Goal: Transaction & Acquisition: Purchase product/service

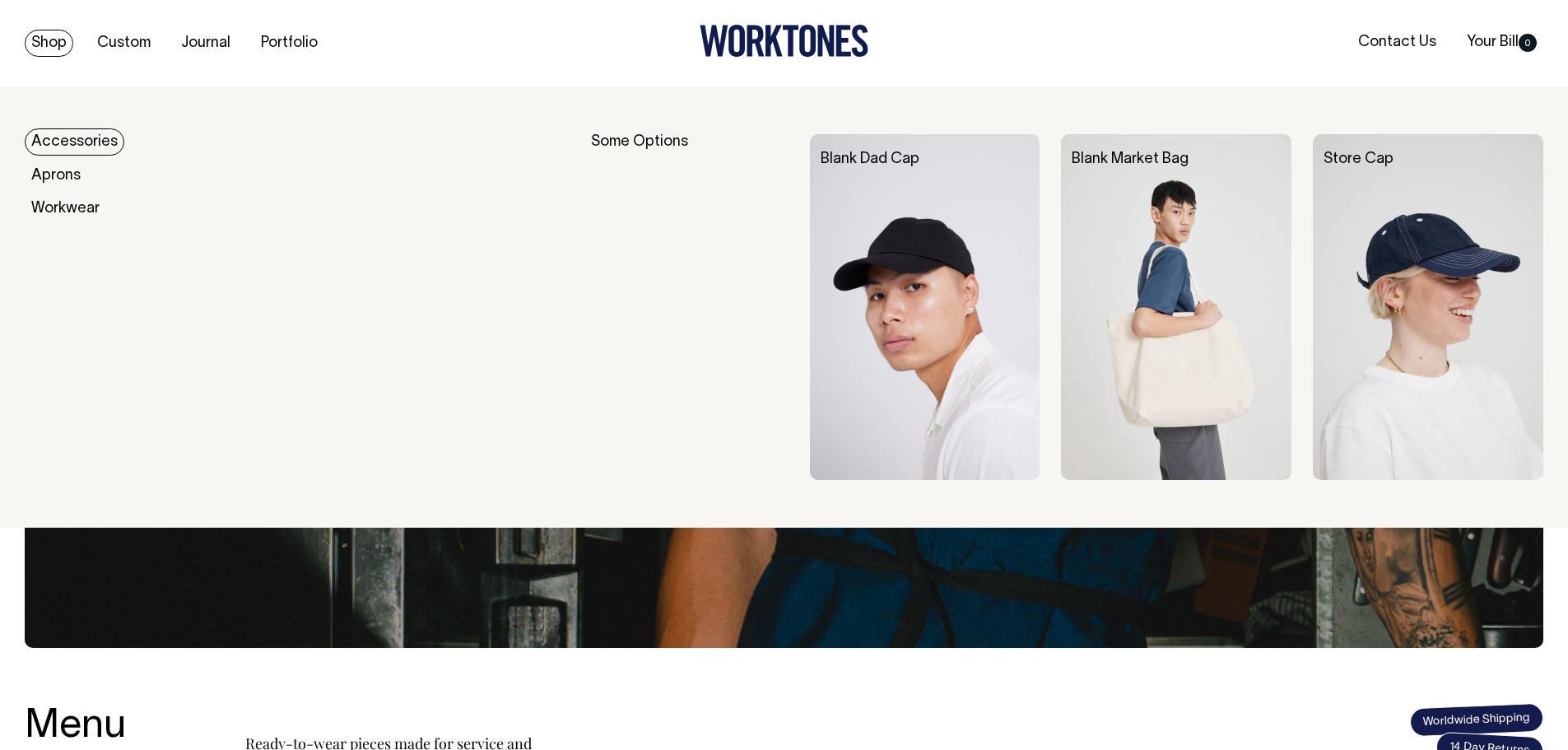
click at [48, 42] on link "Shop" at bounding box center [49, 43] width 49 height 27
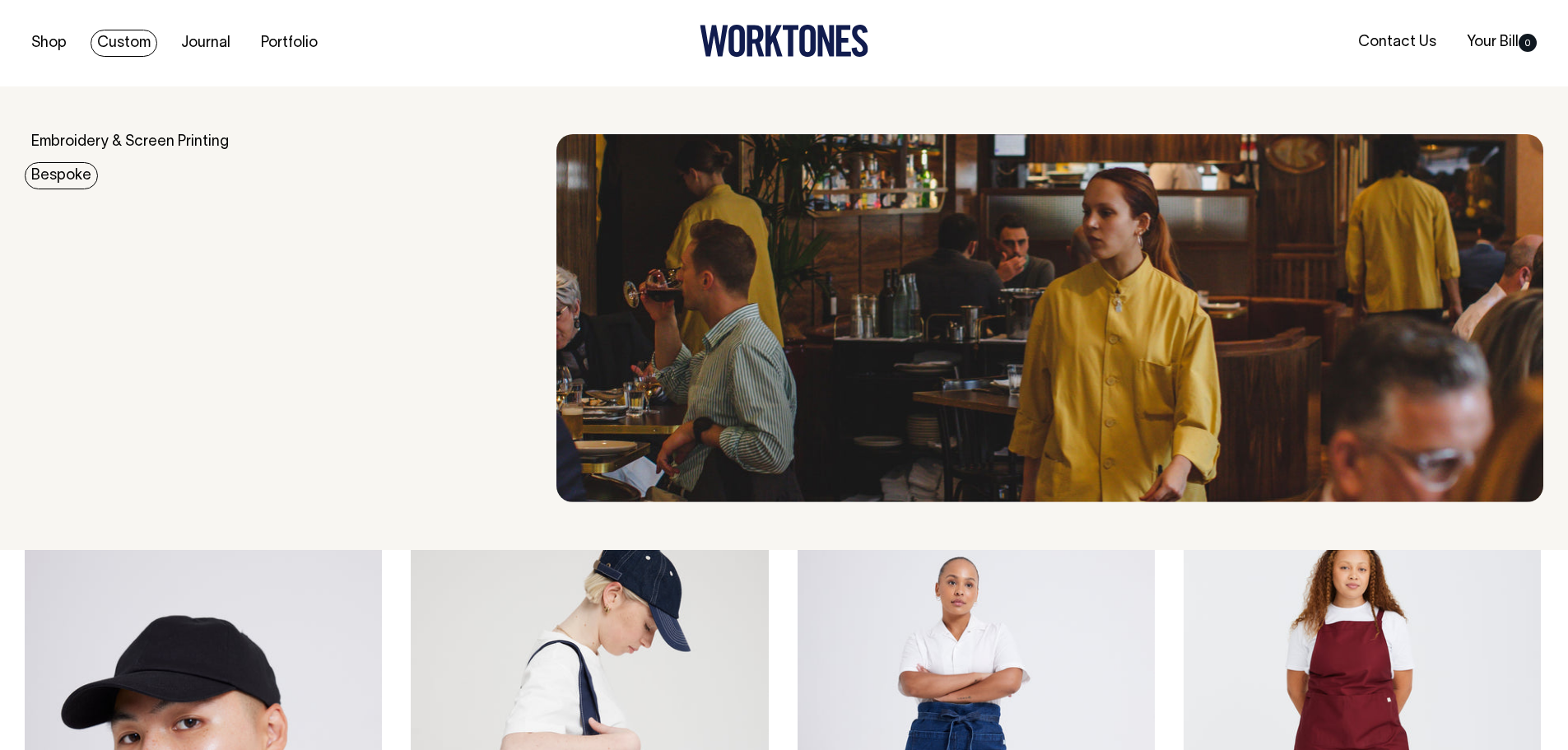
click at [88, 177] on link "Bespoke" at bounding box center [61, 176] width 74 height 27
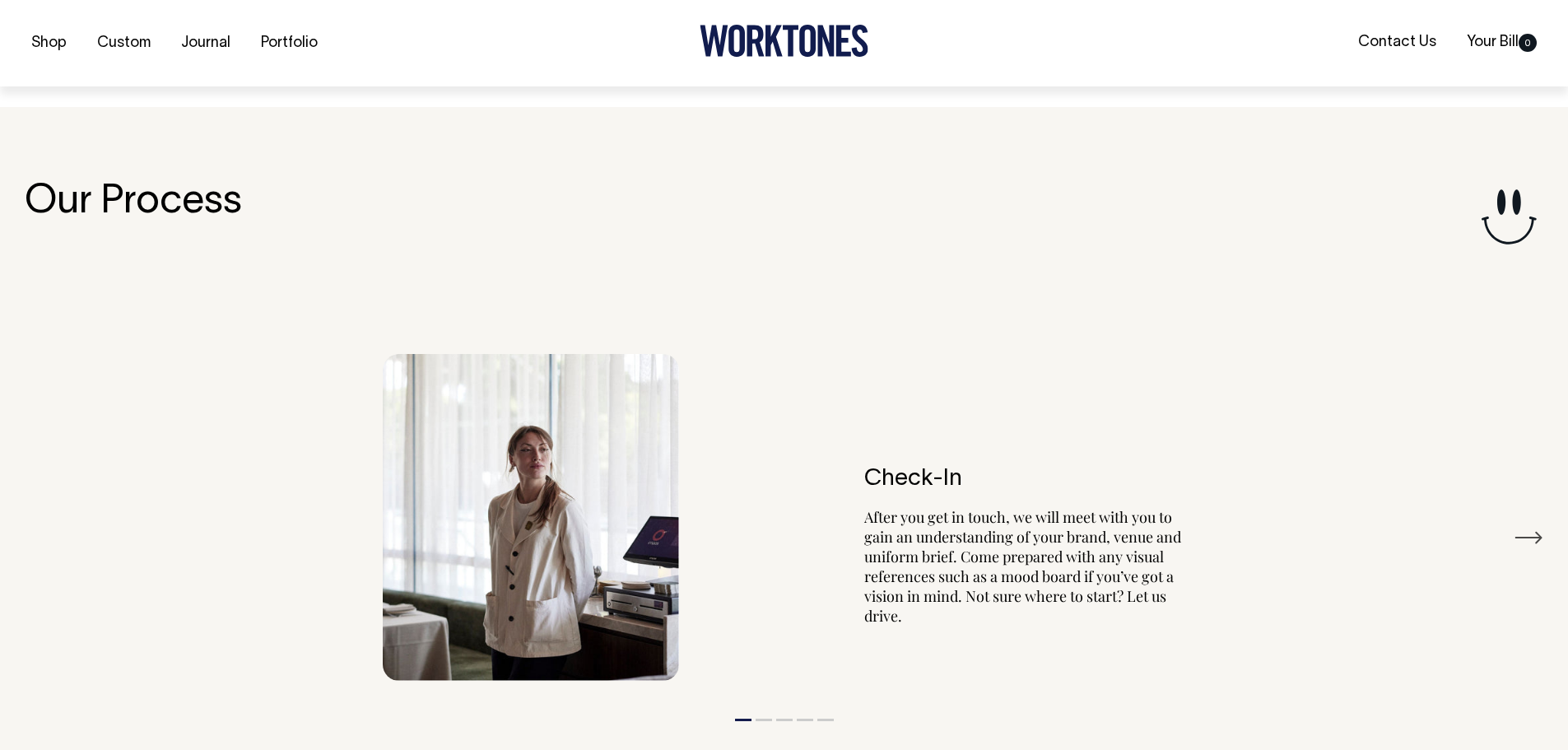
scroll to position [3006, 0]
